Goal: Task Accomplishment & Management: Manage account settings

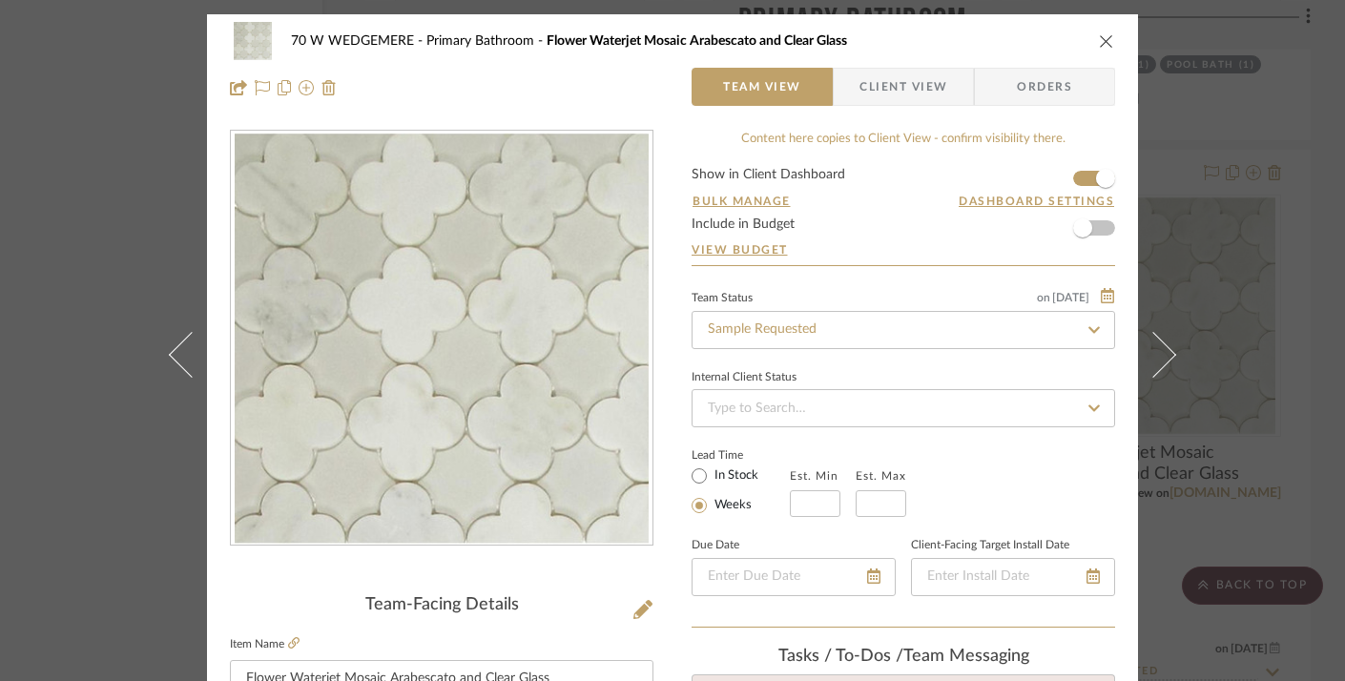
click at [1099, 37] on icon "close" at bounding box center [1106, 40] width 15 height 15
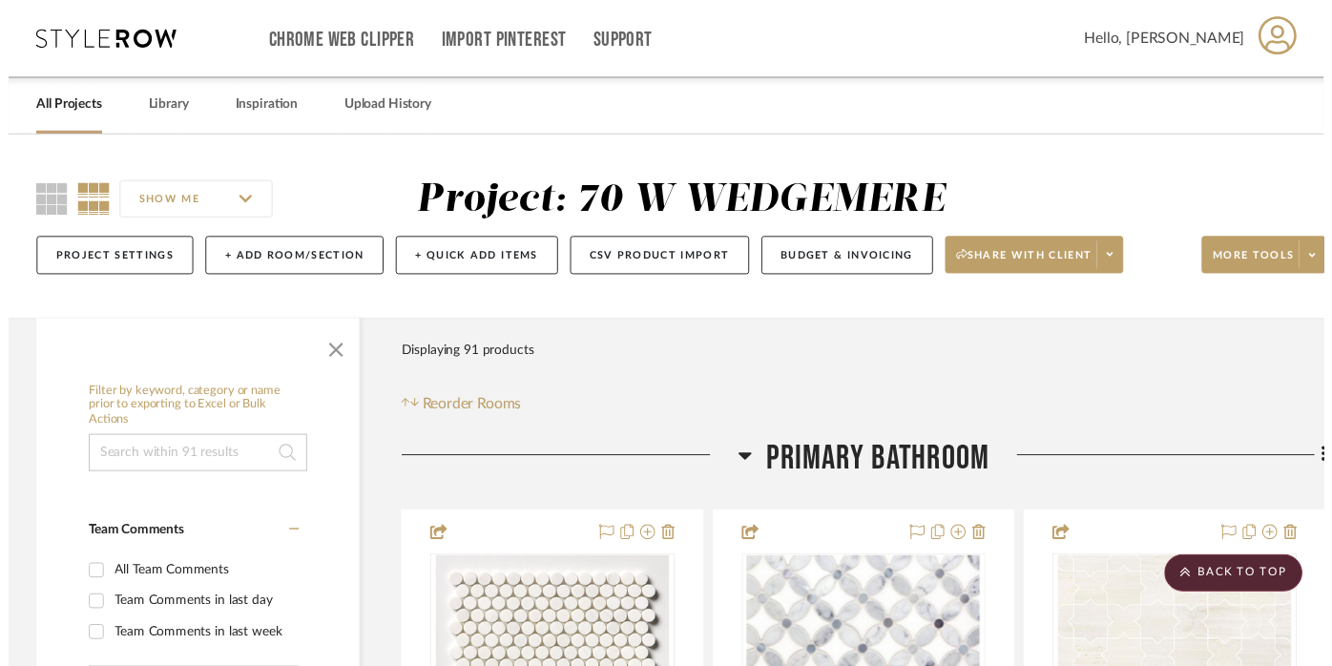
scroll to position [6295, 36]
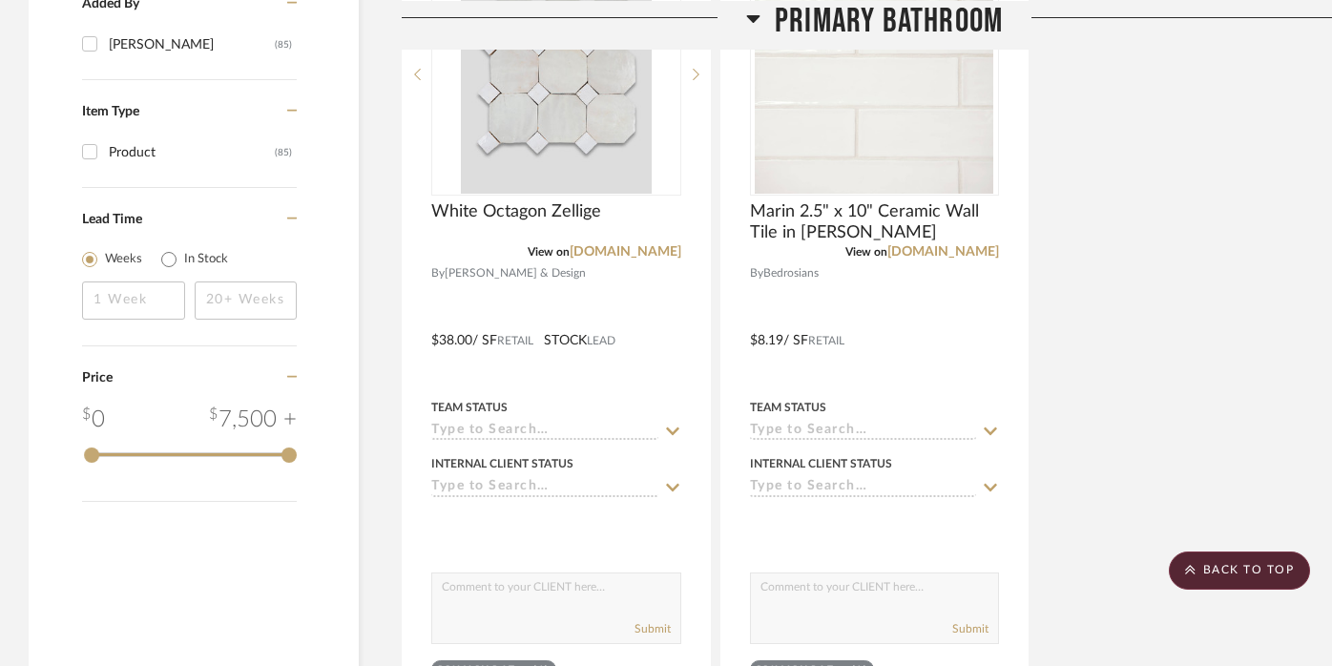
scroll to position [2506, 0]
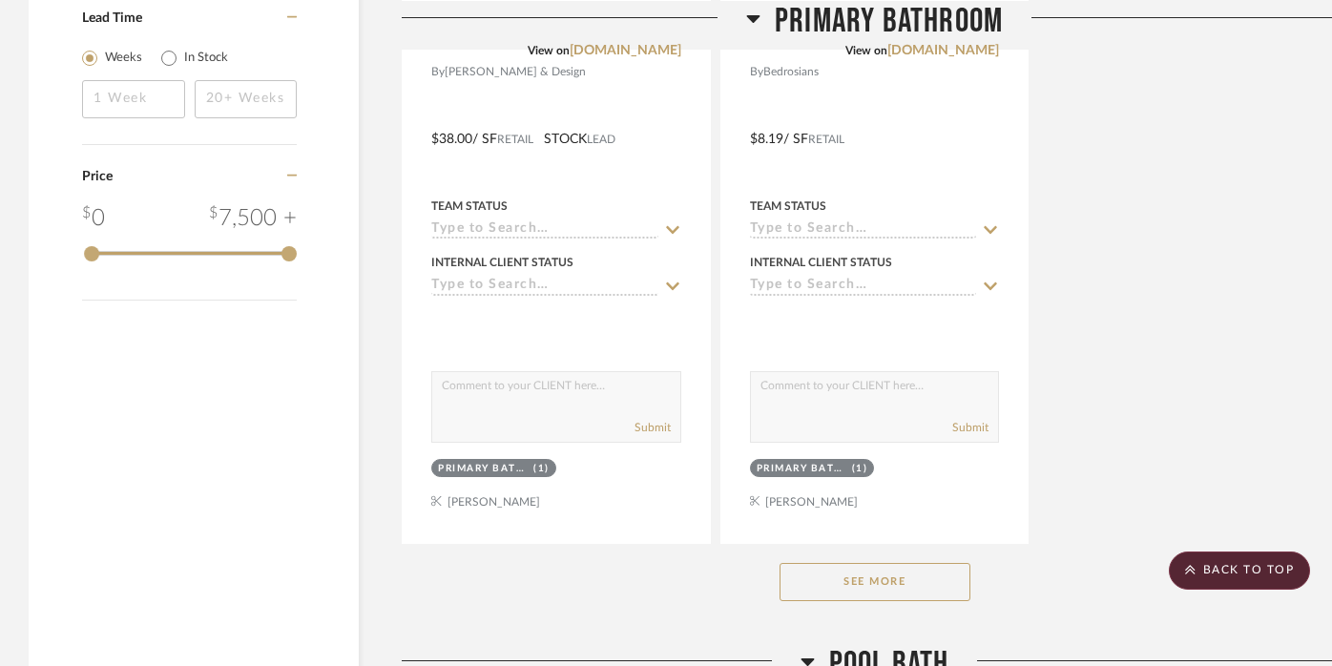
click at [844, 565] on button "See More" at bounding box center [874, 582] width 191 height 38
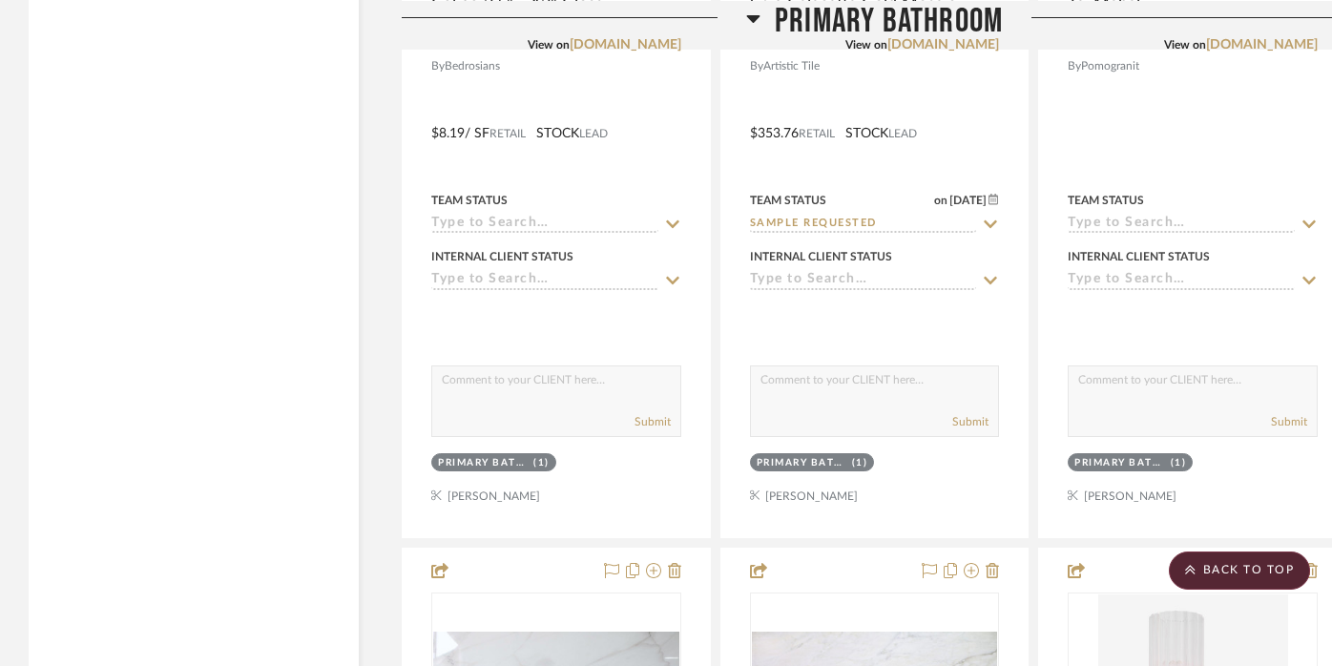
scroll to position [3378, 0]
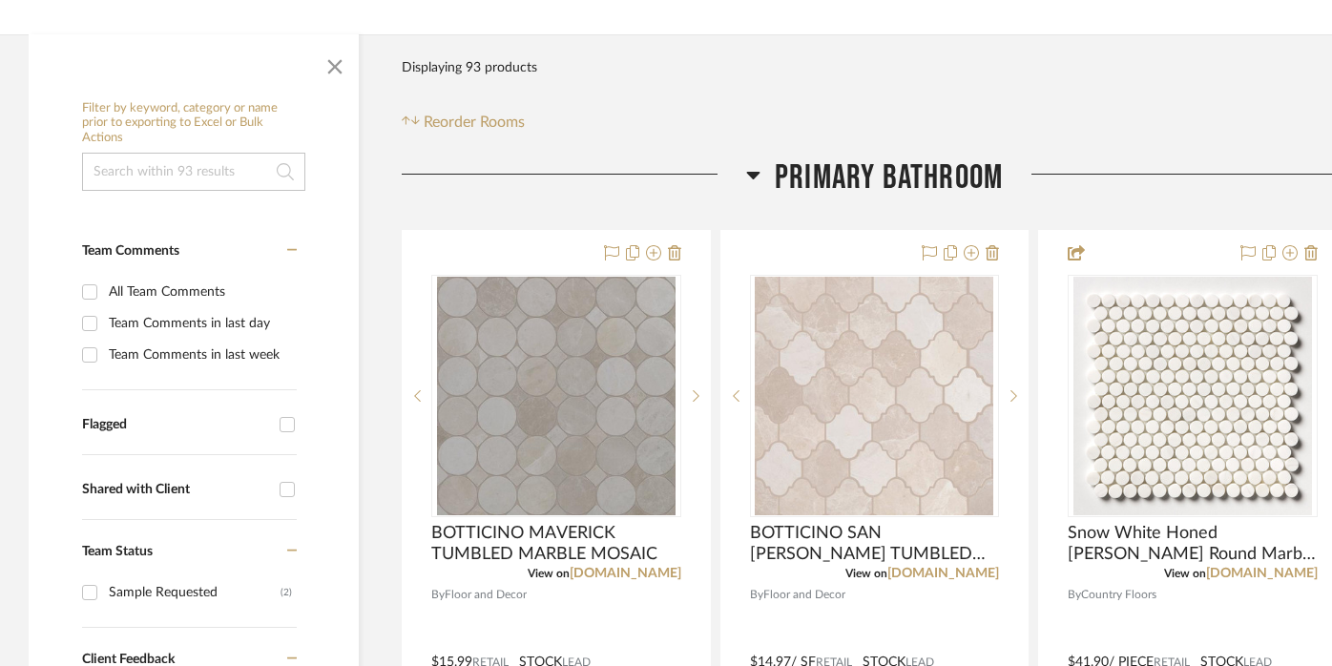
scroll to position [301, 0]
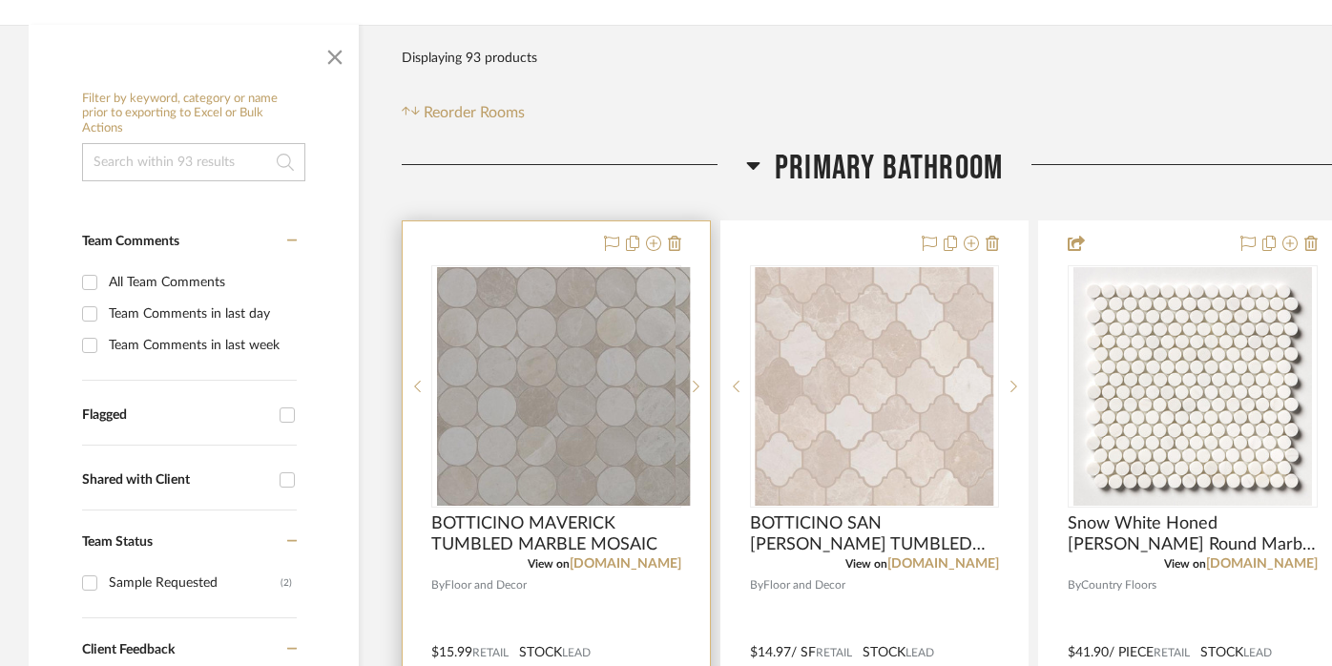
click at [553, 236] on div at bounding box center [556, 638] width 307 height 835
click at [545, 239] on div at bounding box center [556, 638] width 307 height 835
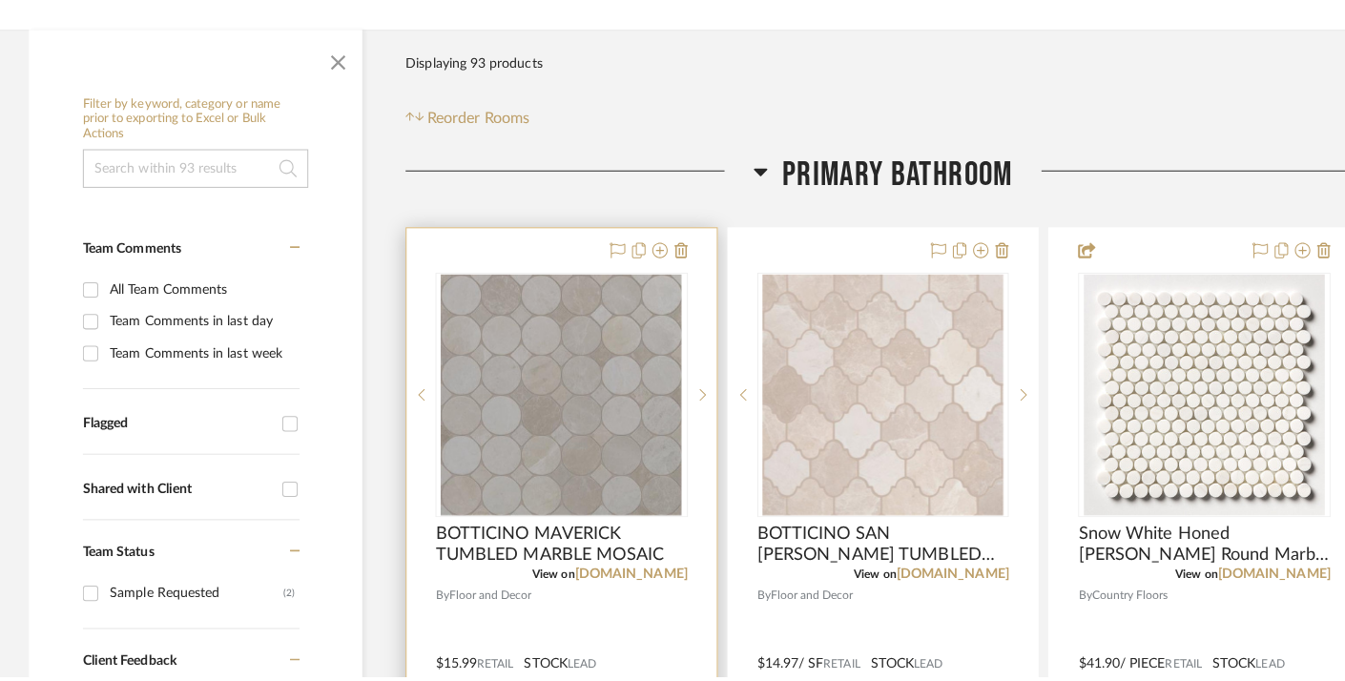
scroll to position [0, 0]
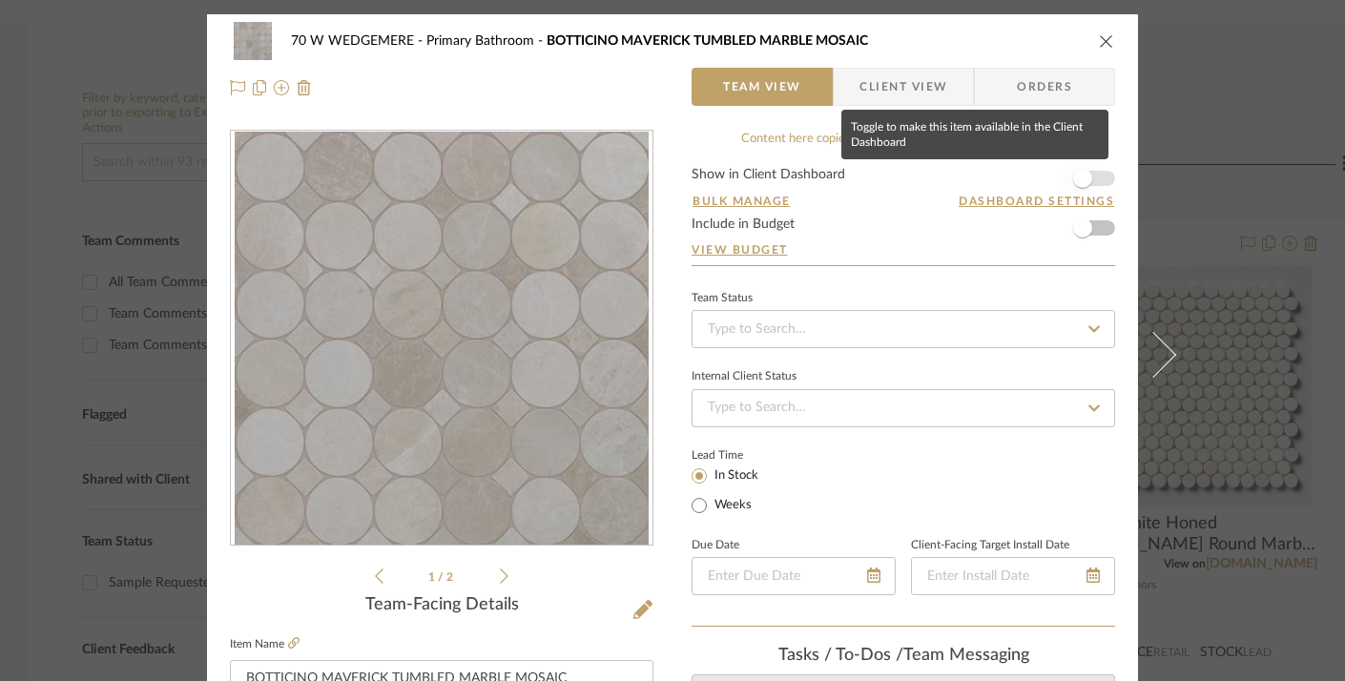
click at [1077, 180] on span "button" at bounding box center [1082, 178] width 19 height 19
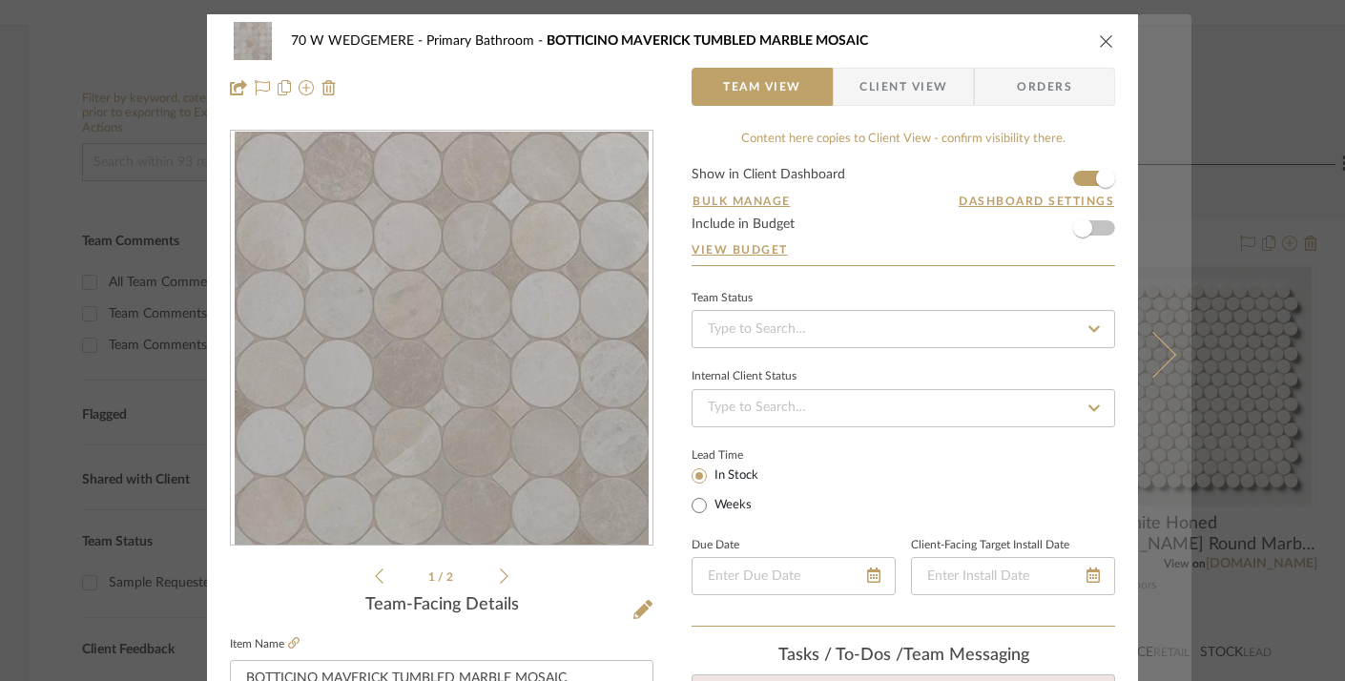
click at [1155, 223] on button at bounding box center [1164, 354] width 53 height 681
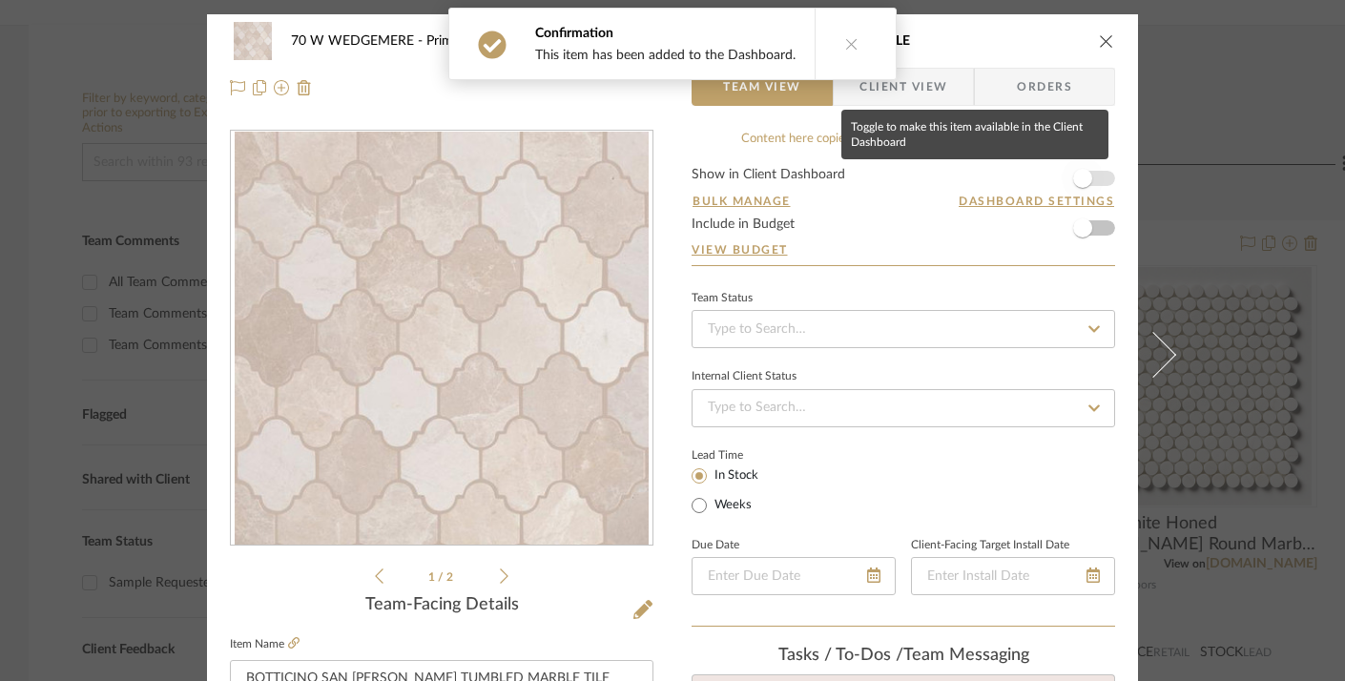
click at [1078, 172] on span "button" at bounding box center [1082, 178] width 19 height 19
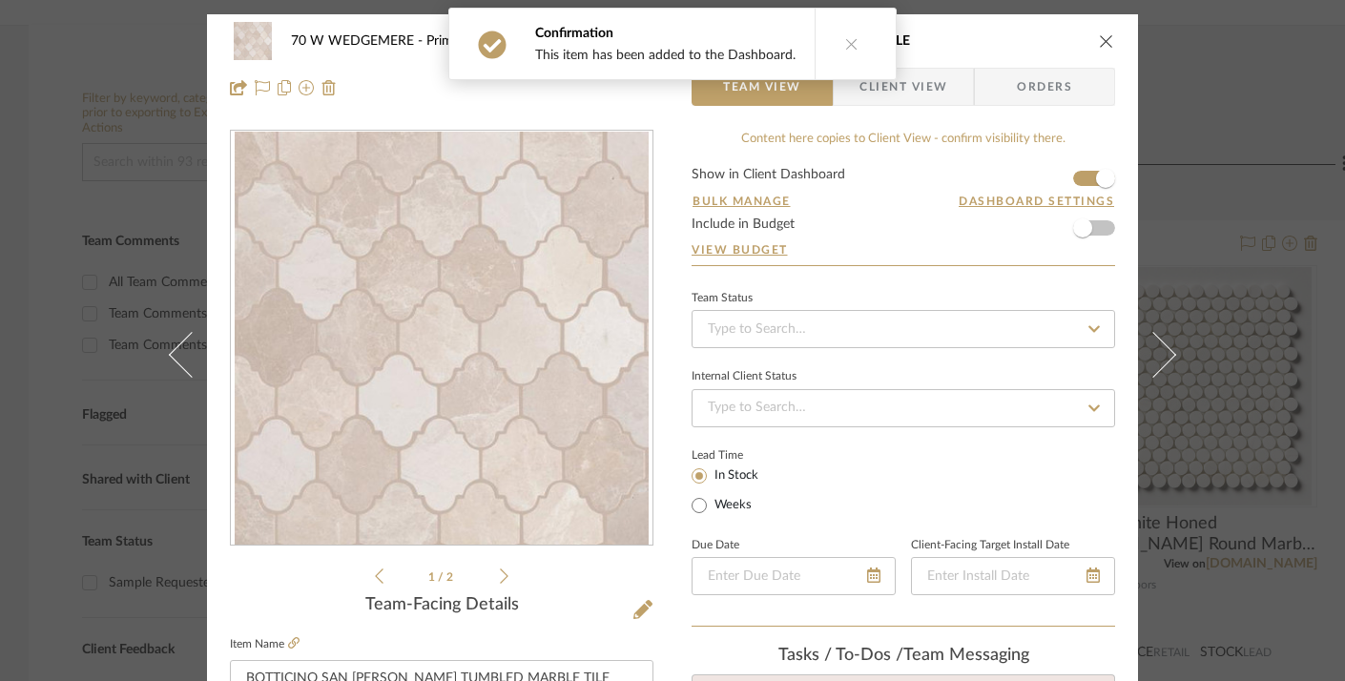
click at [1100, 44] on icon "close" at bounding box center [1106, 40] width 15 height 15
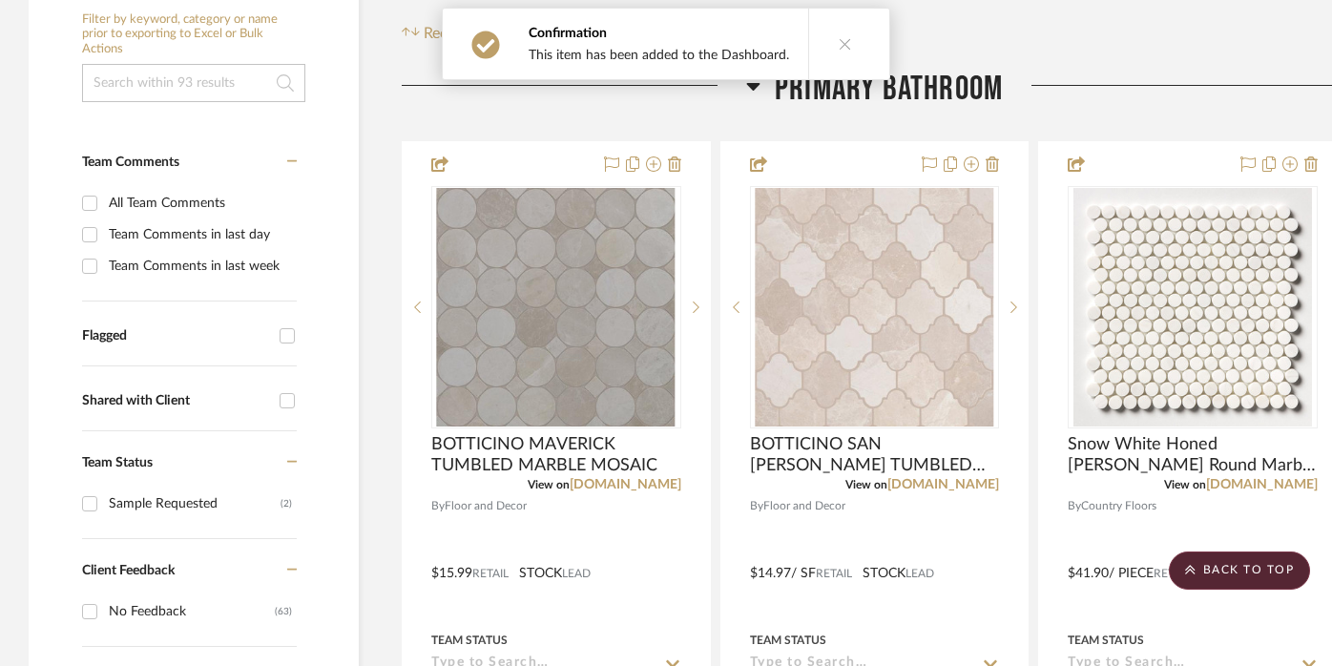
scroll to position [359, 0]
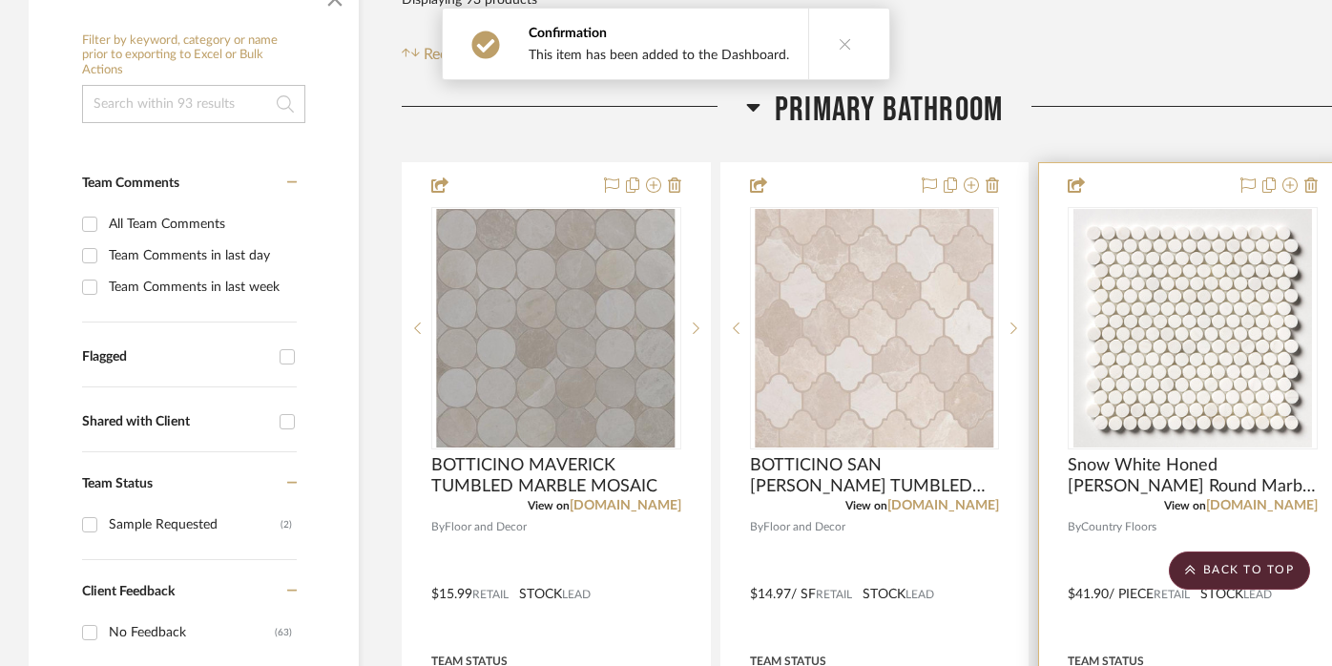
click at [1175, 355] on img "0" at bounding box center [1192, 328] width 239 height 239
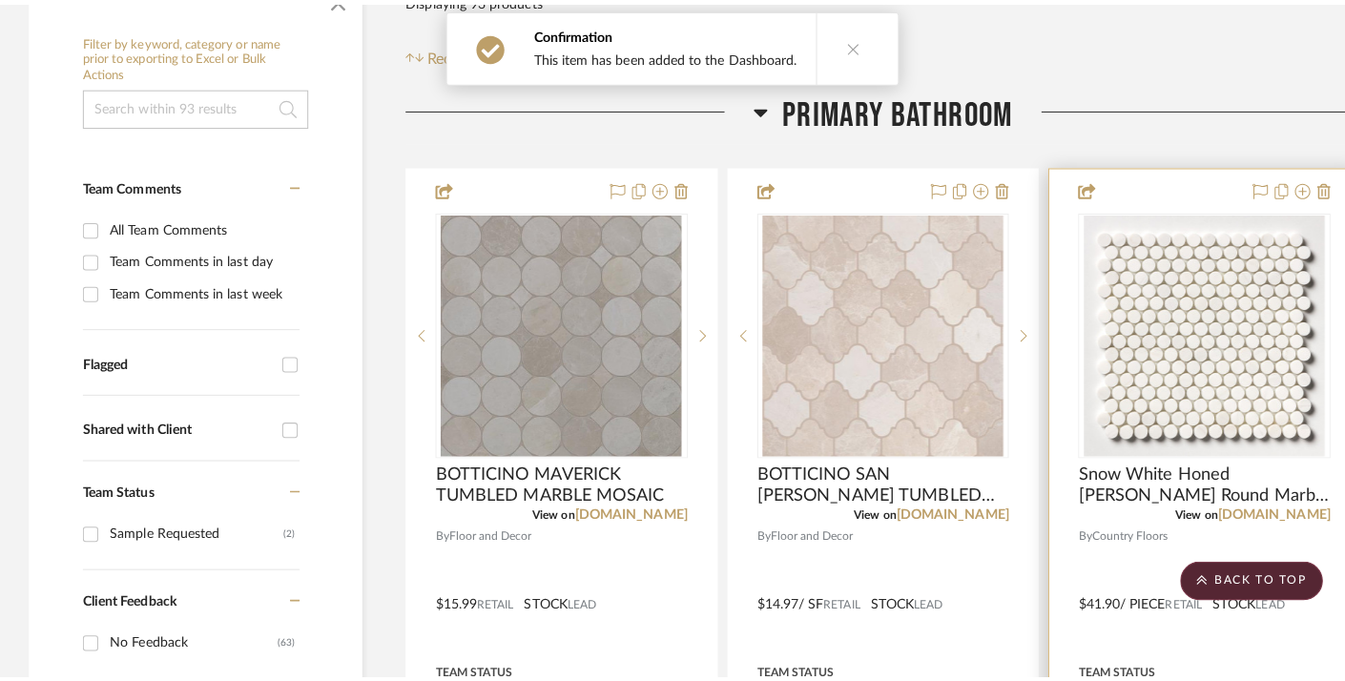
scroll to position [0, 0]
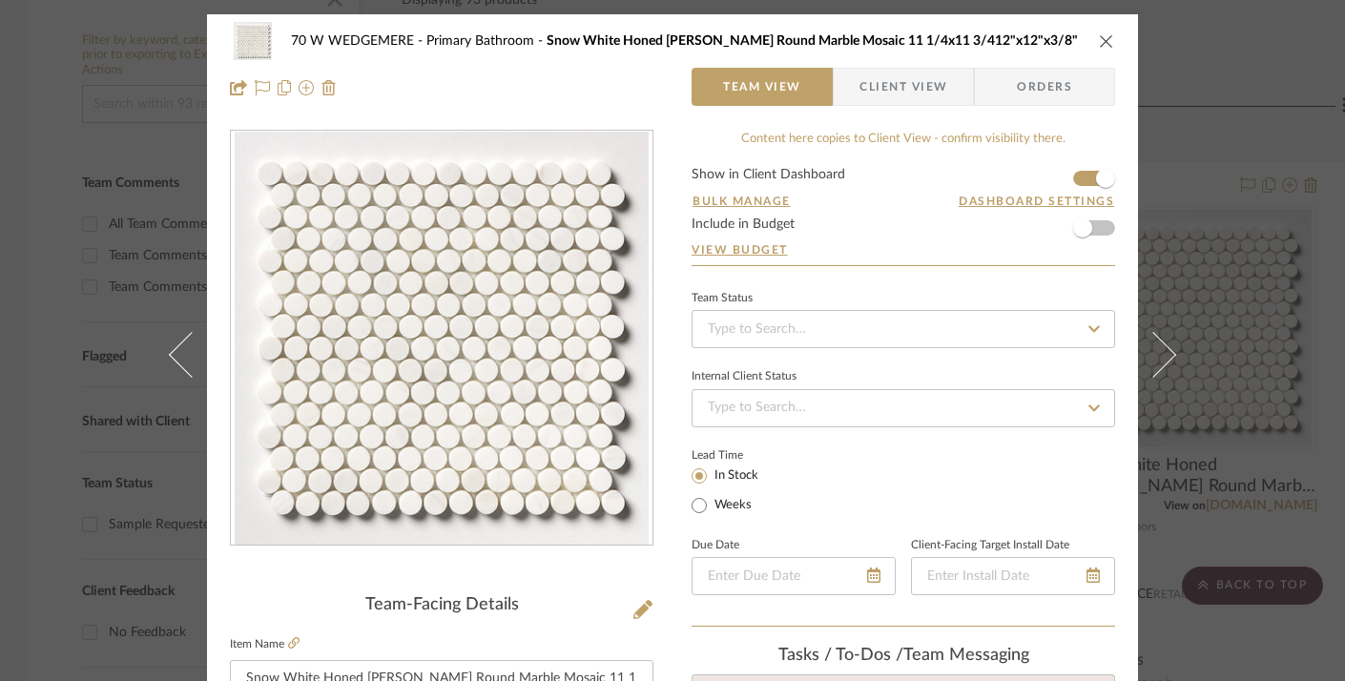
click at [1104, 40] on icon "close" at bounding box center [1106, 40] width 15 height 15
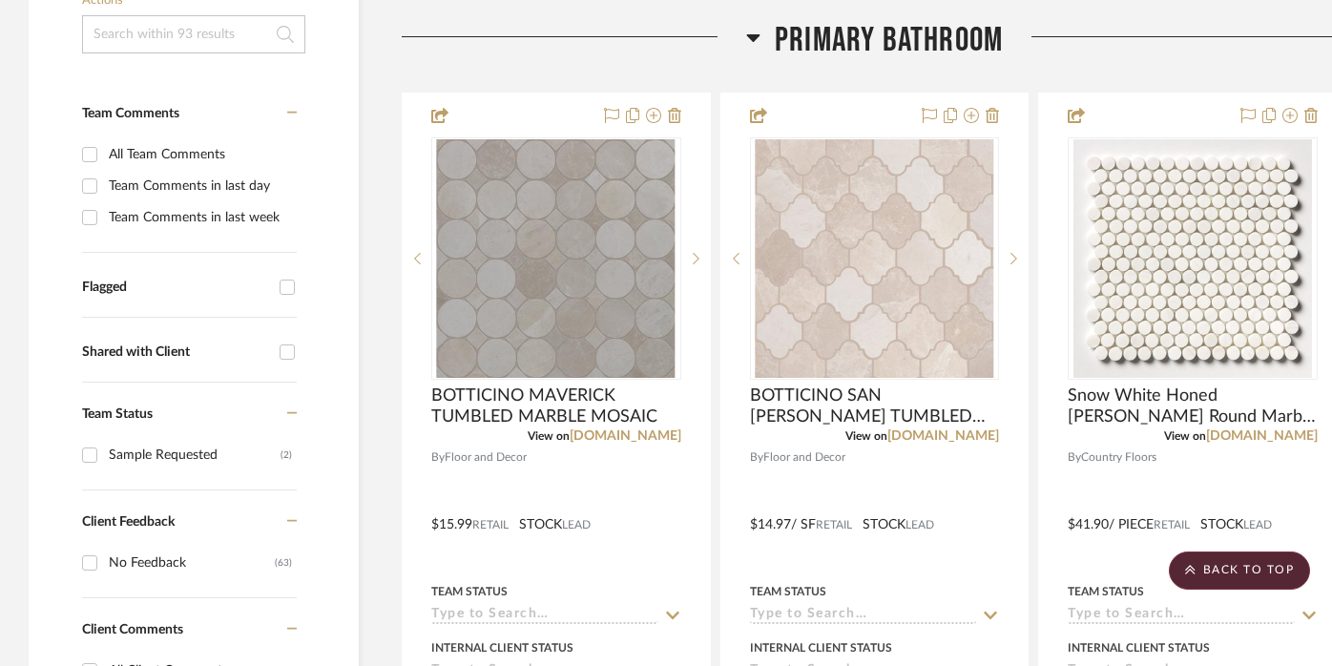
scroll to position [422, 0]
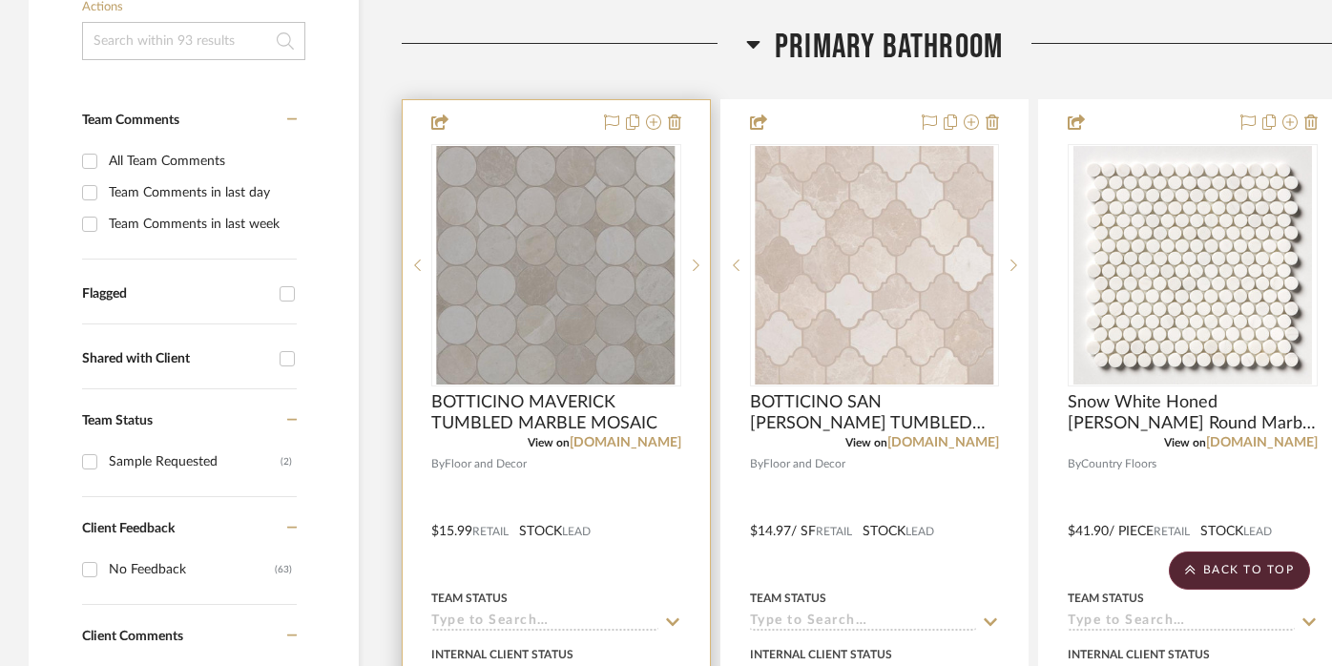
click at [504, 115] on div at bounding box center [556, 517] width 307 height 835
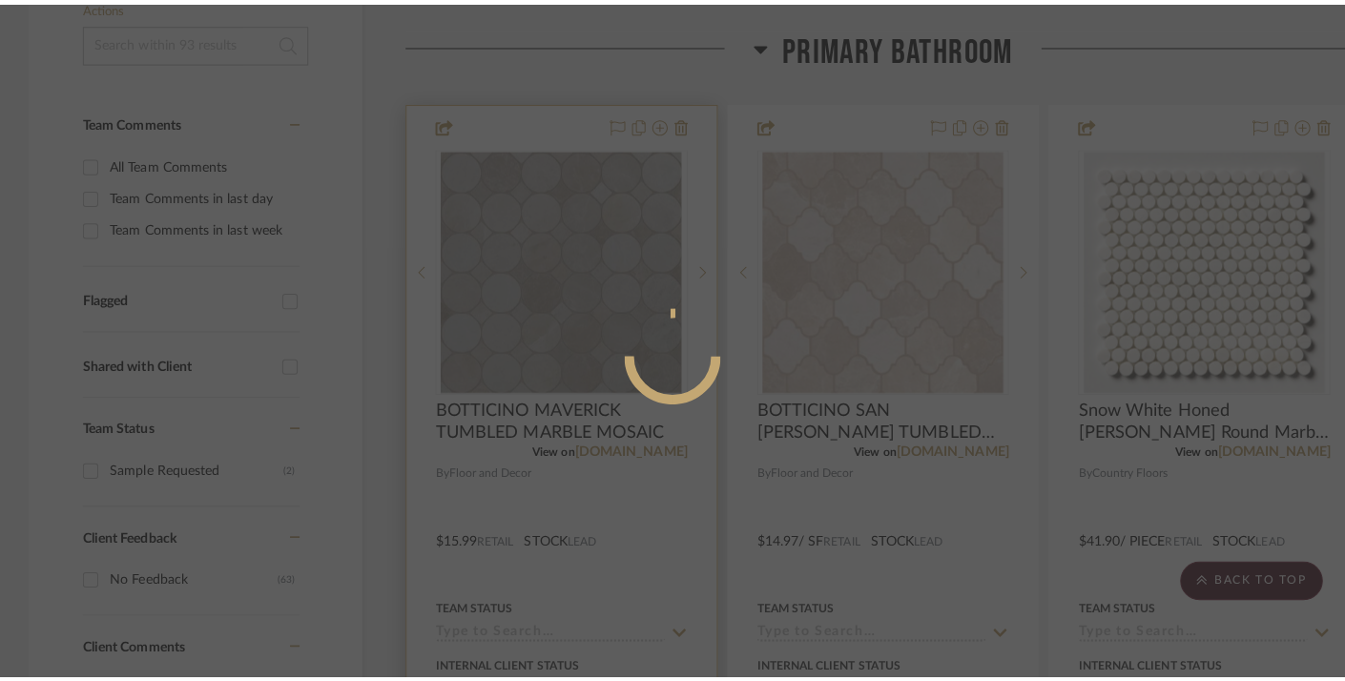
scroll to position [0, 0]
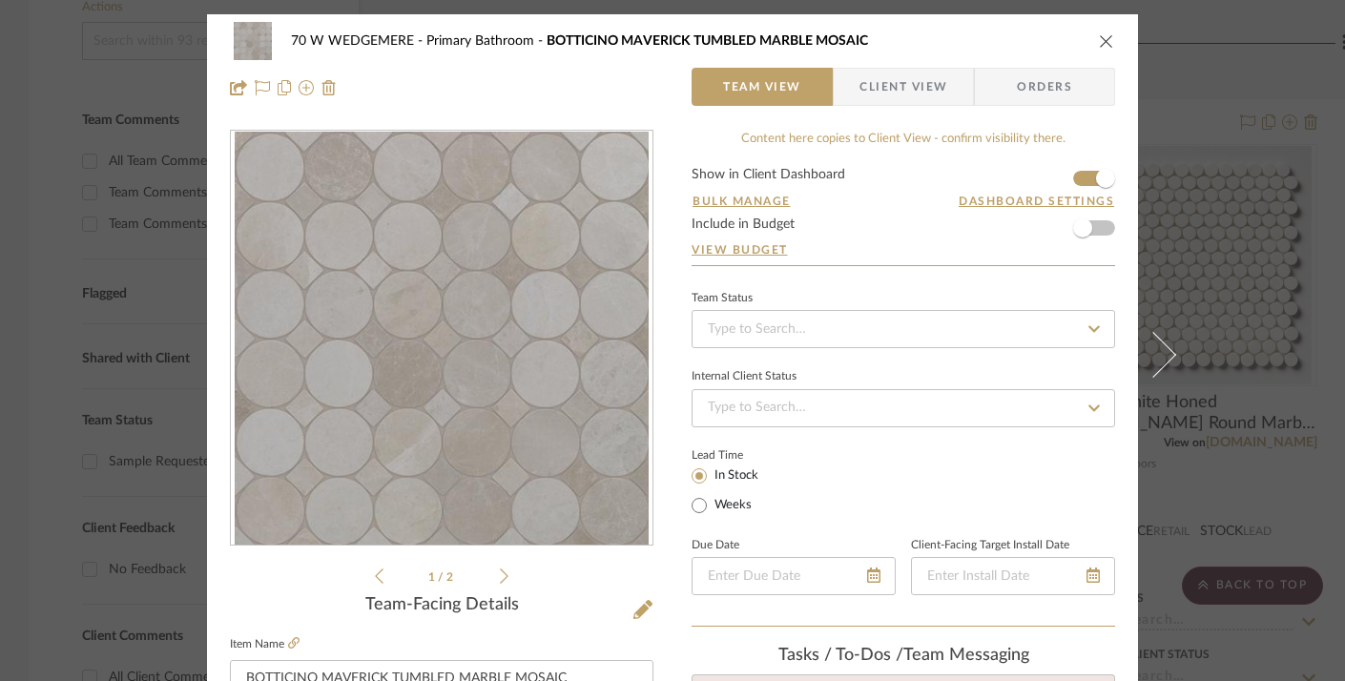
click at [930, 92] on span "Client View" at bounding box center [904, 87] width 88 height 38
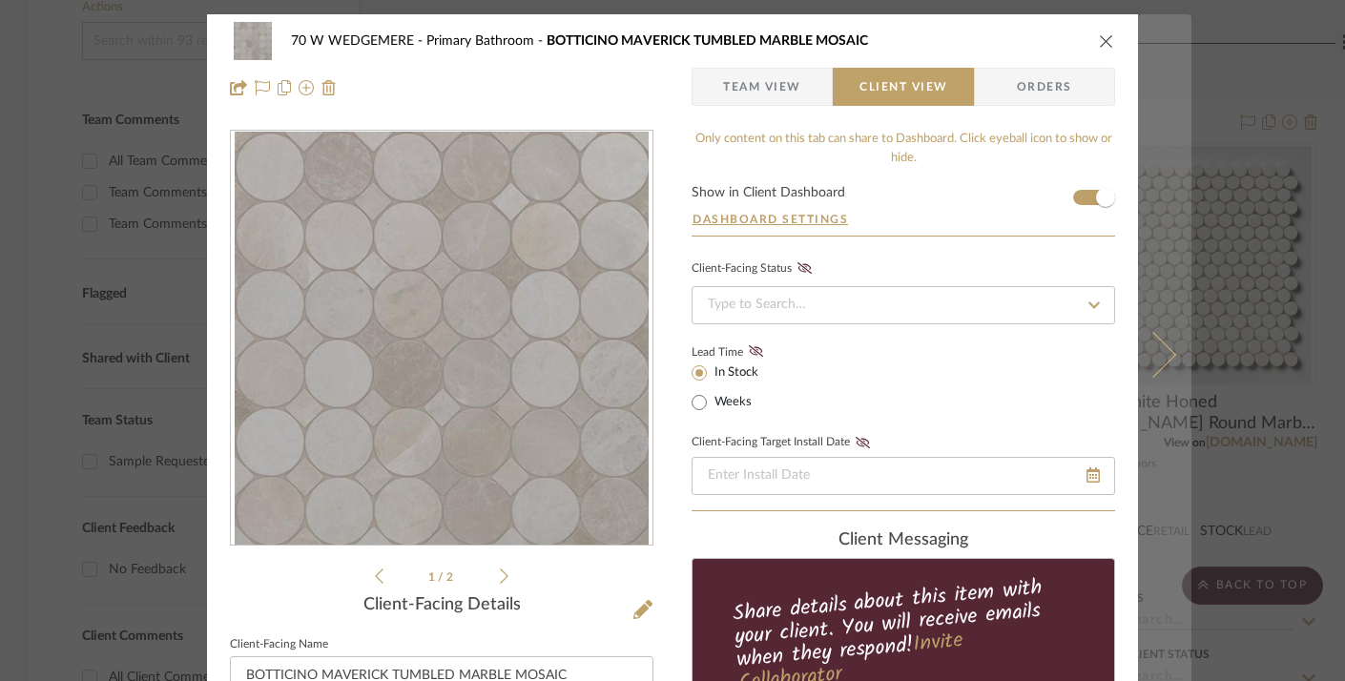
click at [1166, 343] on button at bounding box center [1164, 354] width 53 height 681
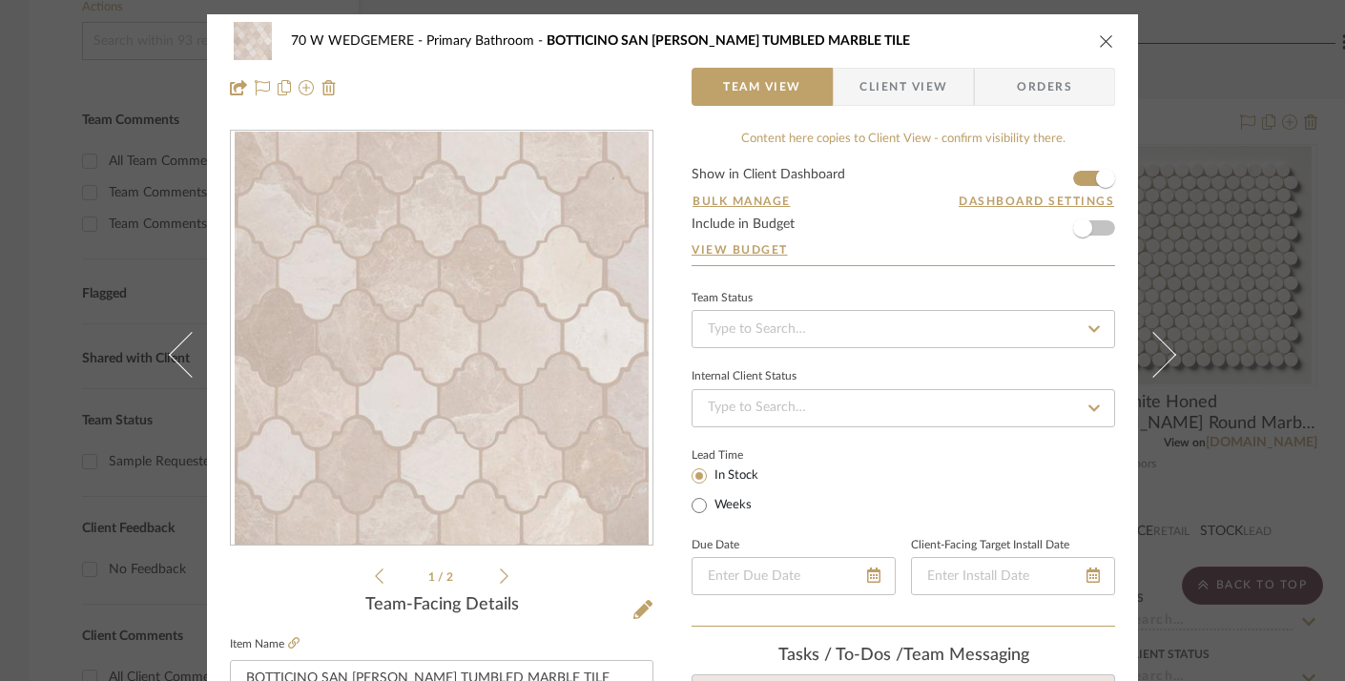
click at [1166, 343] on button at bounding box center [1164, 354] width 53 height 681
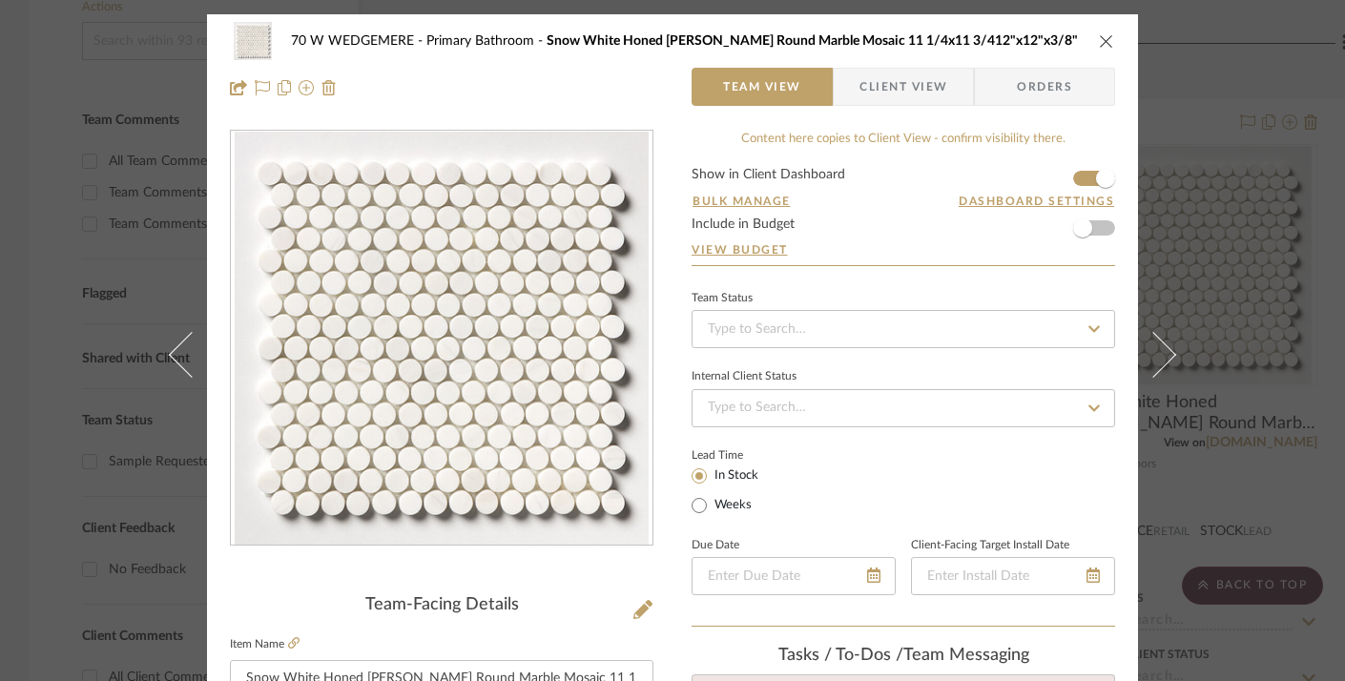
click at [1166, 343] on button at bounding box center [1164, 354] width 53 height 681
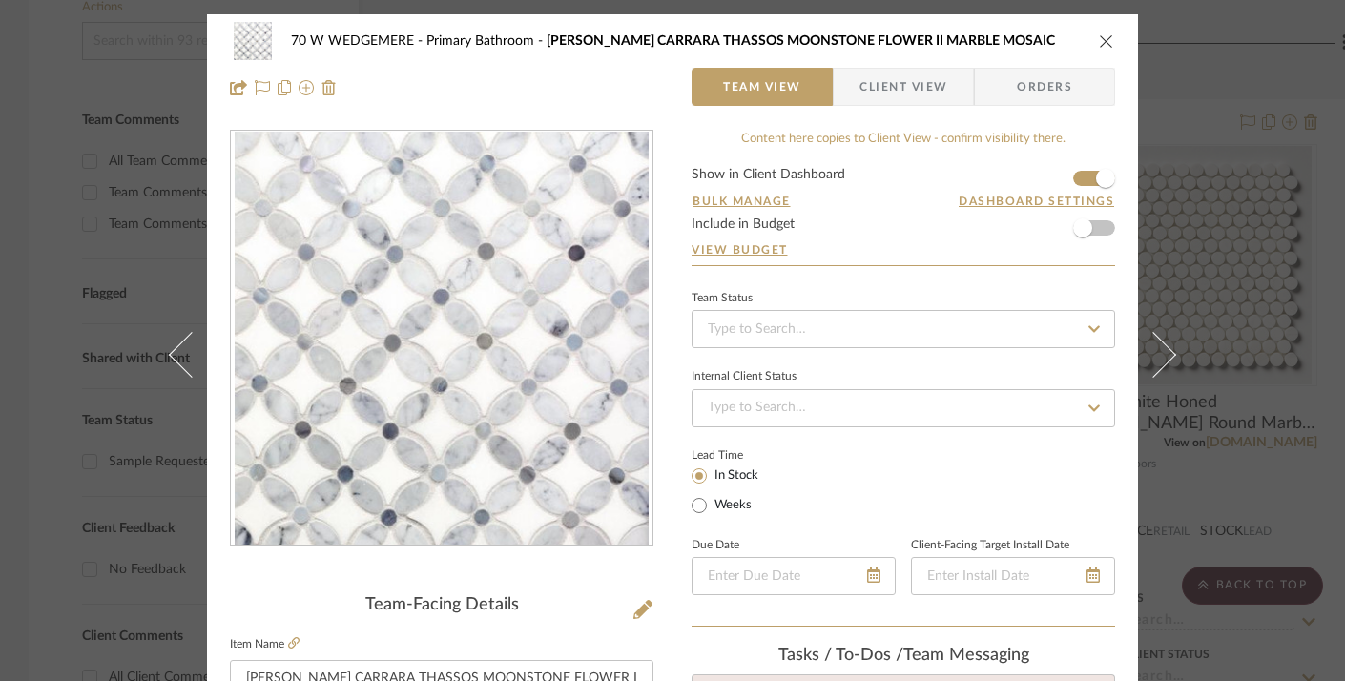
click at [1166, 343] on button at bounding box center [1164, 354] width 53 height 681
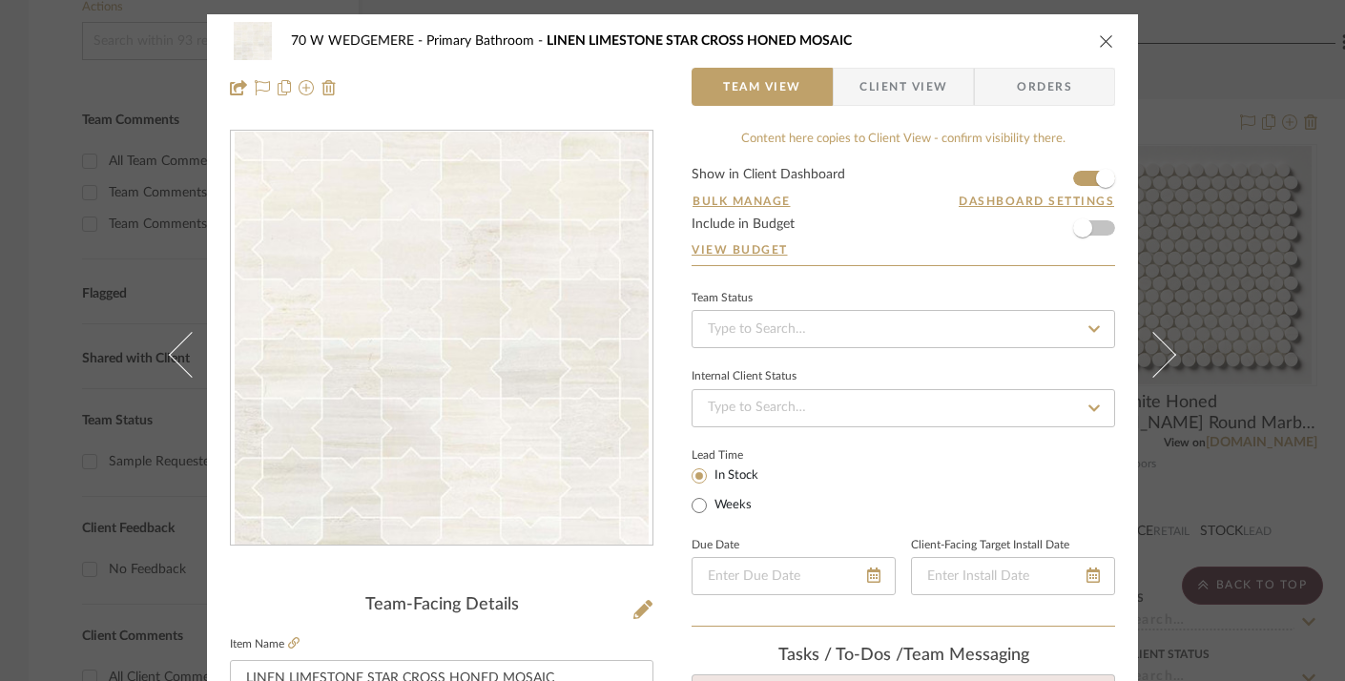
click at [1166, 343] on button at bounding box center [1164, 354] width 53 height 681
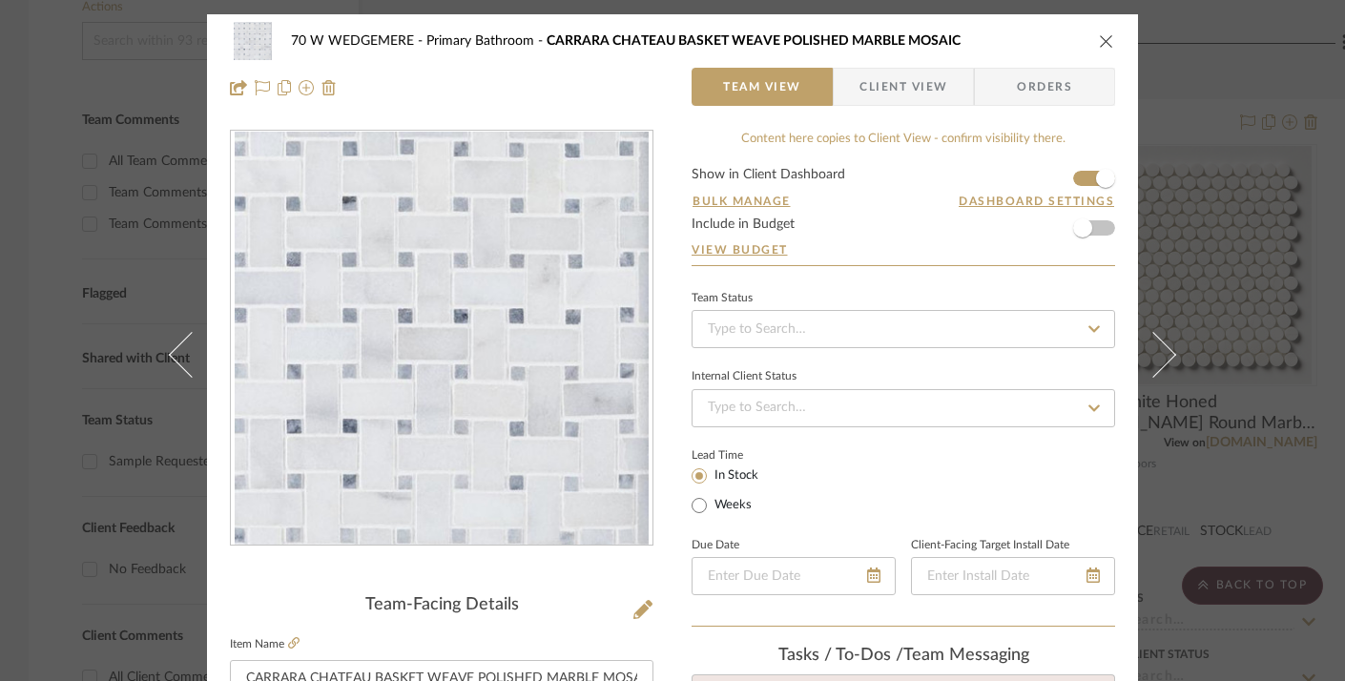
click at [1166, 343] on button at bounding box center [1164, 354] width 53 height 681
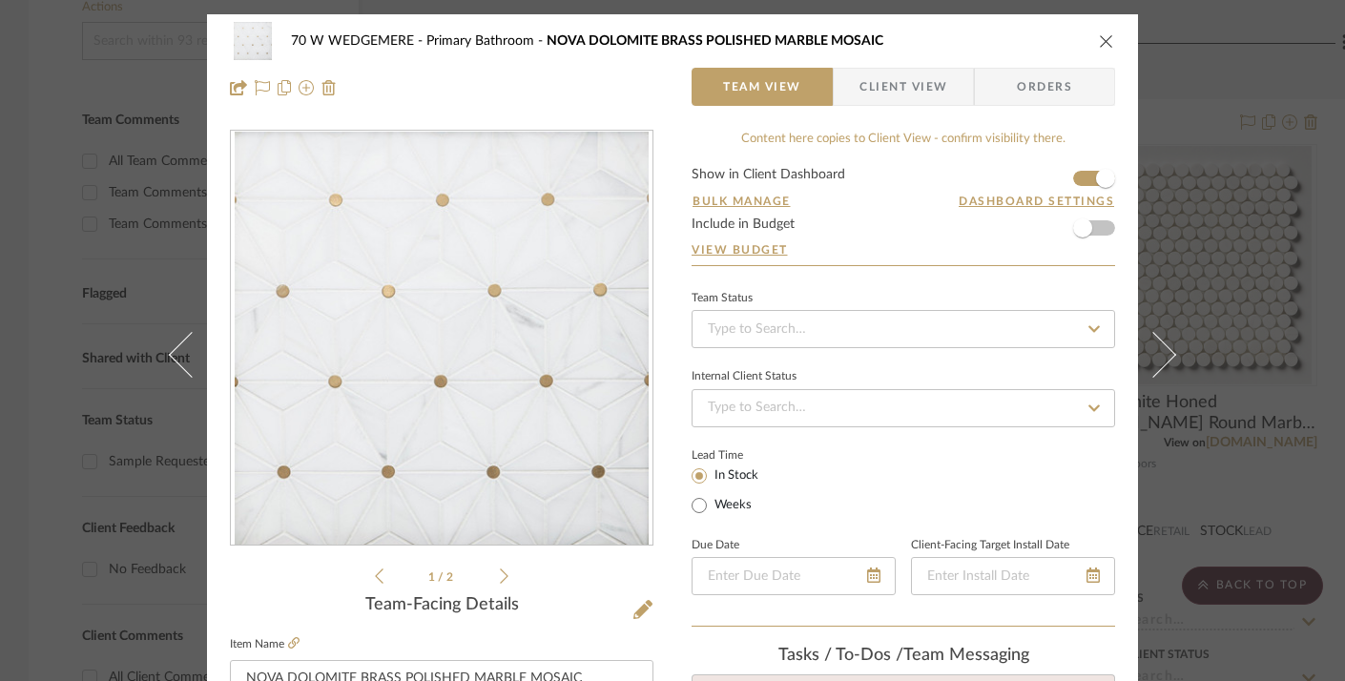
click at [1166, 343] on button at bounding box center [1164, 354] width 53 height 681
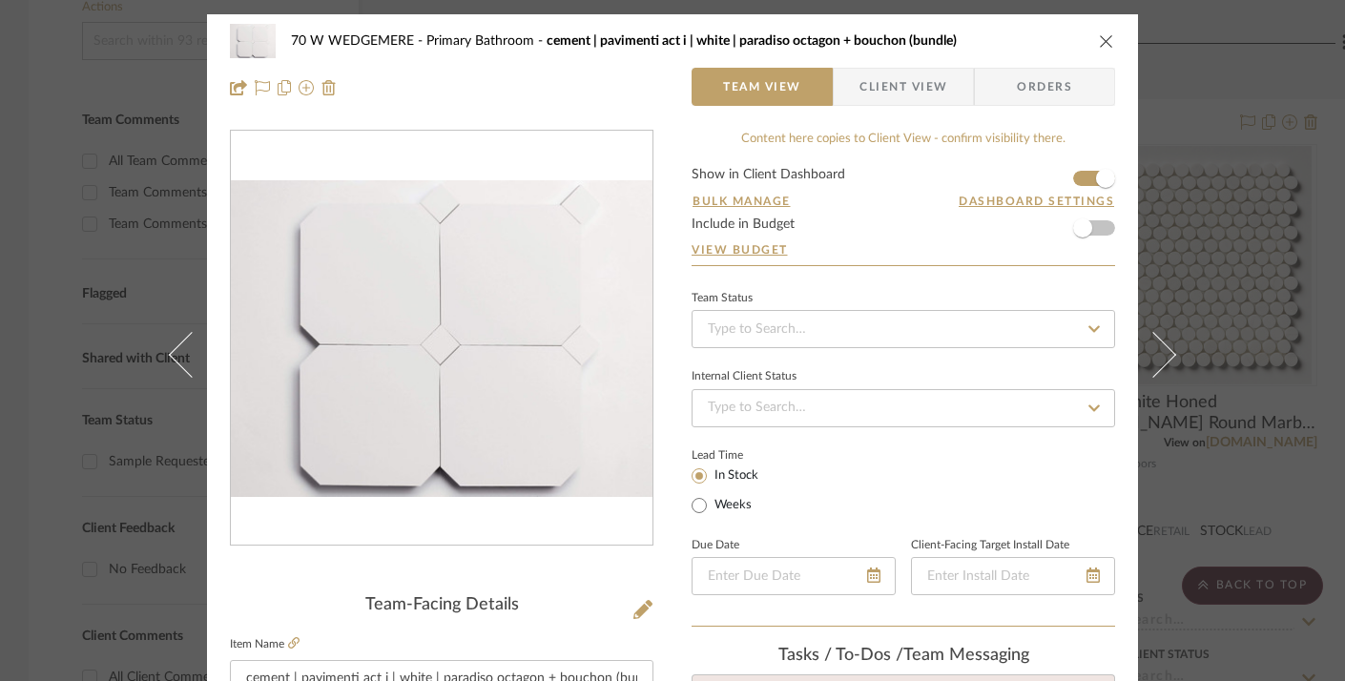
click at [1099, 39] on icon "close" at bounding box center [1106, 40] width 15 height 15
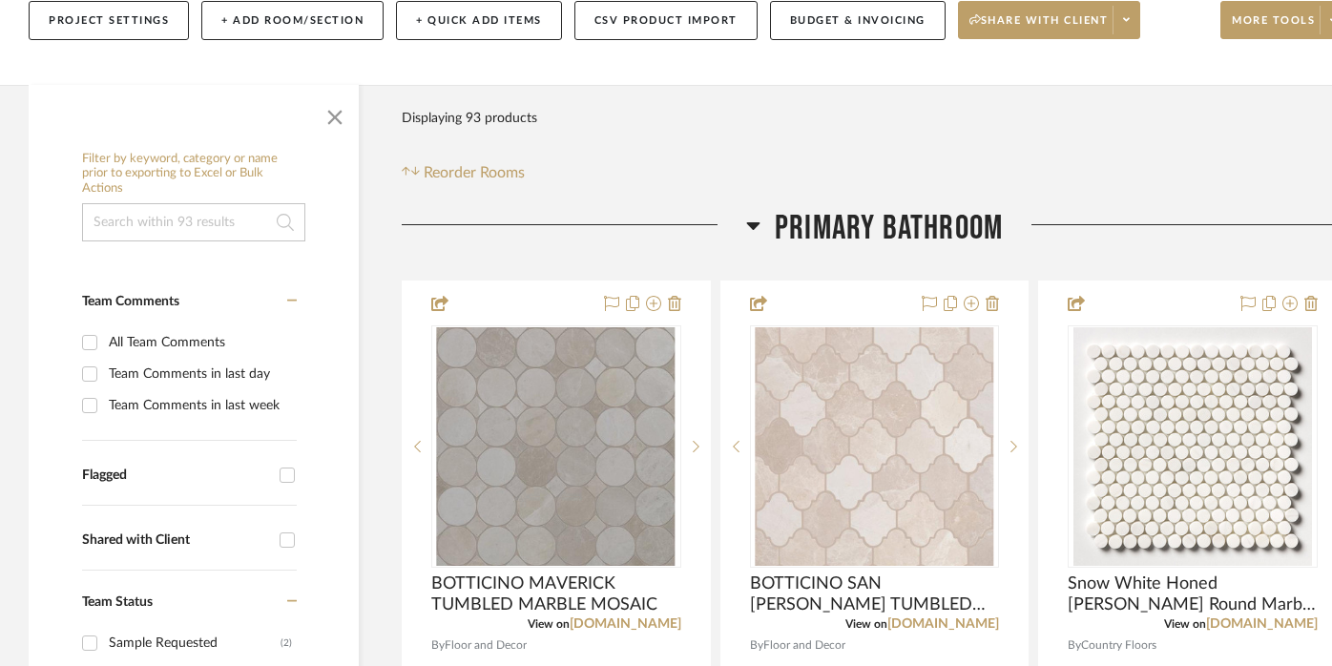
scroll to position [241, 0]
